Goal: Task Accomplishment & Management: Complete application form

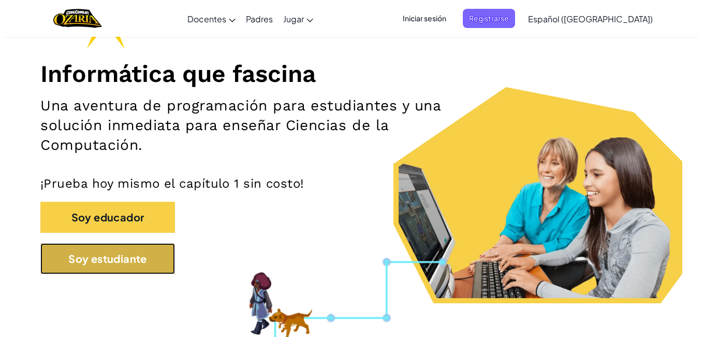
scroll to position [109, 0]
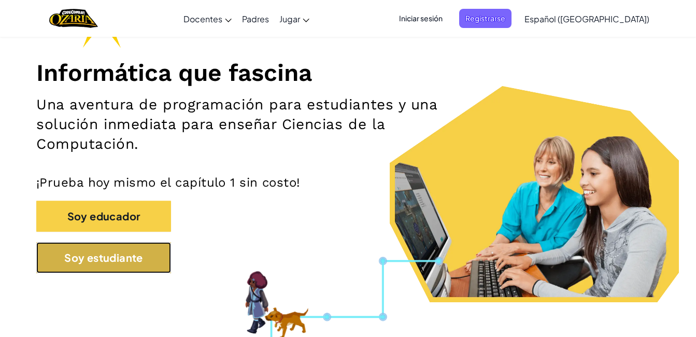
click at [124, 242] on button "Soy estudiante" at bounding box center [103, 257] width 135 height 31
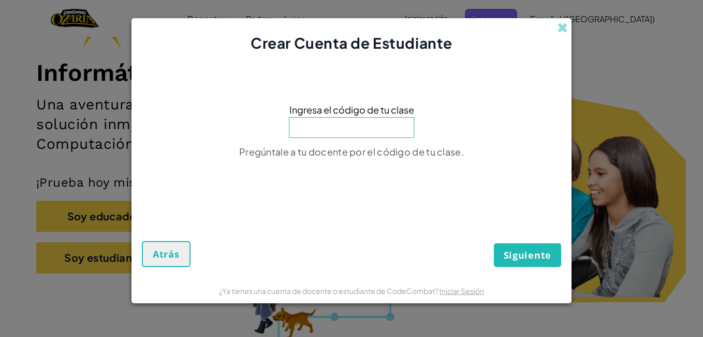
scroll to position [108, 0]
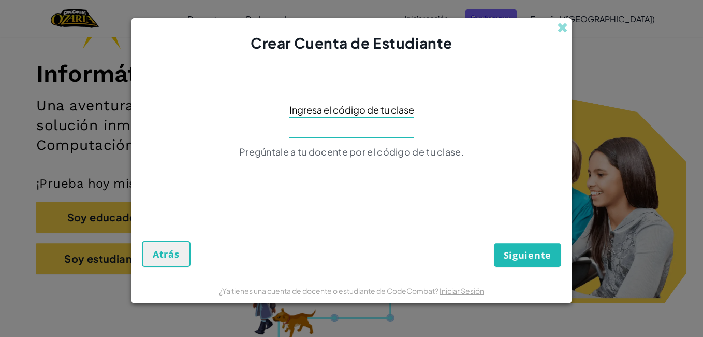
click at [340, 123] on input at bounding box center [351, 127] width 125 height 21
type input "BabyFindLuck"
click at [542, 253] on span "Siguiente" at bounding box center [528, 255] width 48 height 12
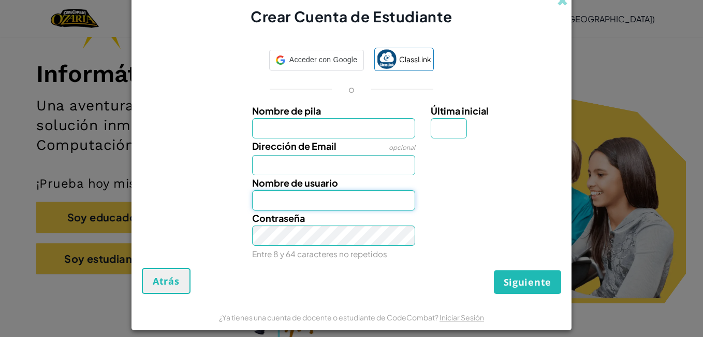
type input "AdrianCastillo00298439"
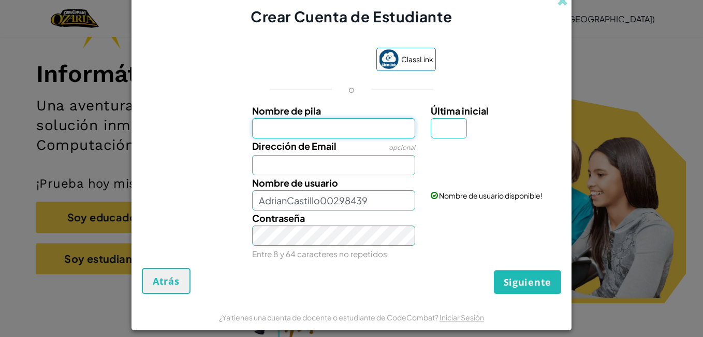
click at [350, 128] on input "Nombre de pila" at bounding box center [334, 128] width 164 height 20
type input "[PERSON_NAME]"
type input "C"
type input "[EMAIL_ADDRESS][DOMAIN_NAME]"
type input "[PERSON_NAME]"
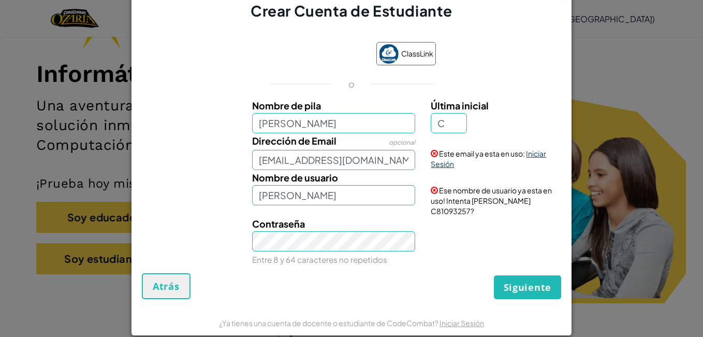
click at [437, 168] on link "Iniciar Sesión" at bounding box center [488, 159] width 115 height 20
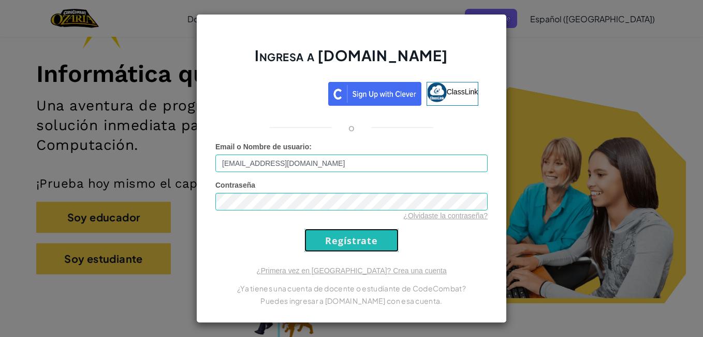
click at [342, 241] on input "Regístrate" at bounding box center [352, 239] width 94 height 23
